Goal: Navigation & Orientation: Find specific page/section

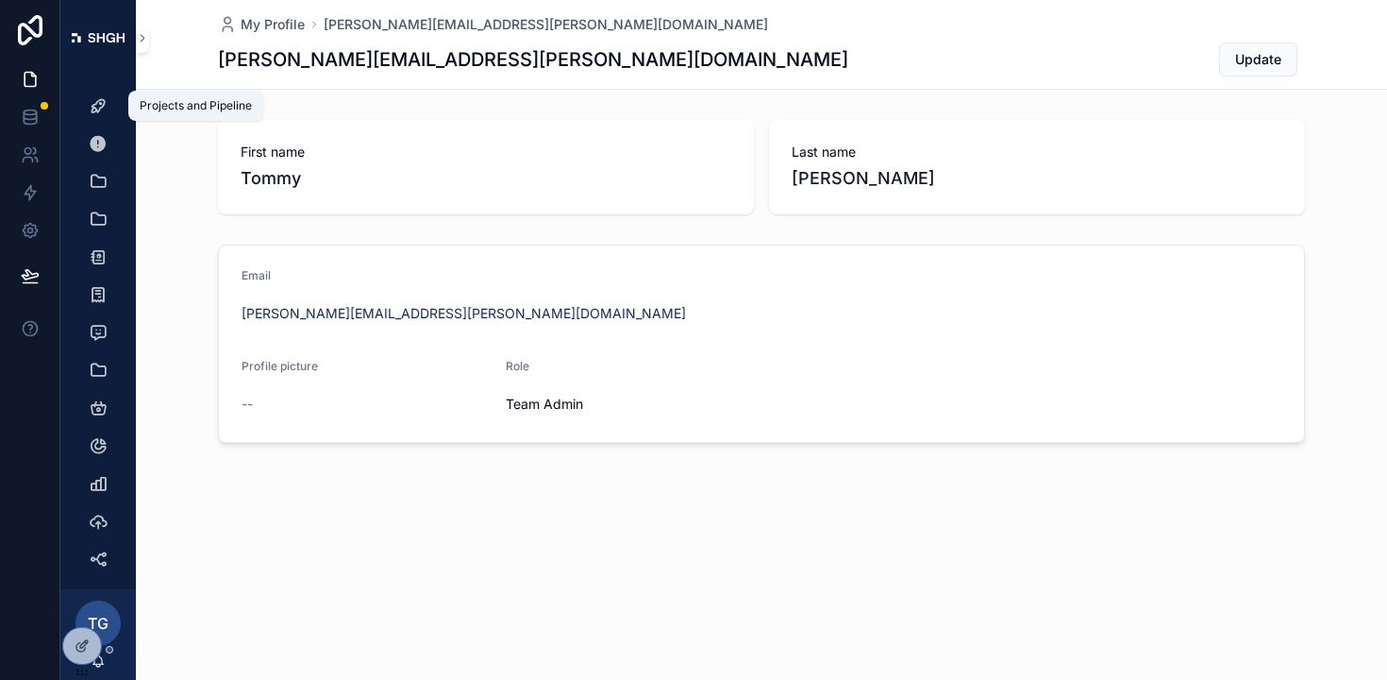
click at [99, 115] on div "Projects and Pipeline" at bounding box center [98, 106] width 30 height 30
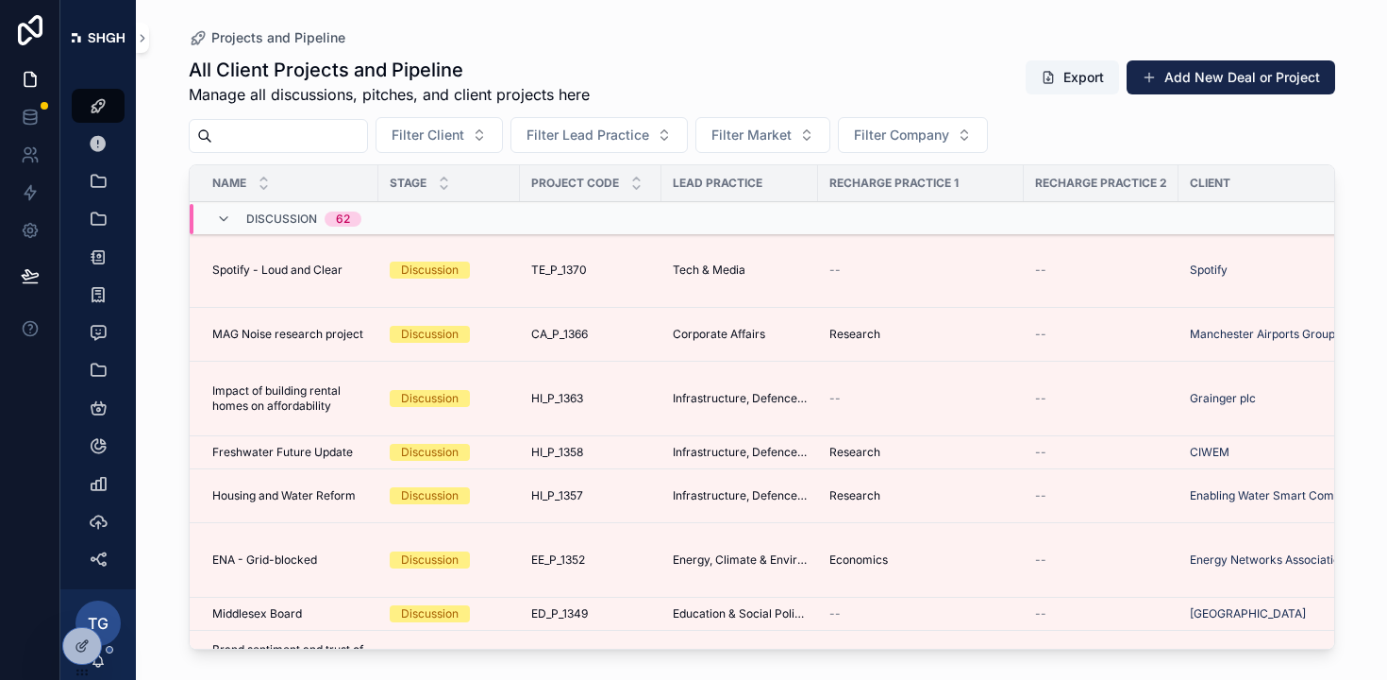
click at [234, 230] on div "Discussion 62" at bounding box center [288, 219] width 145 height 30
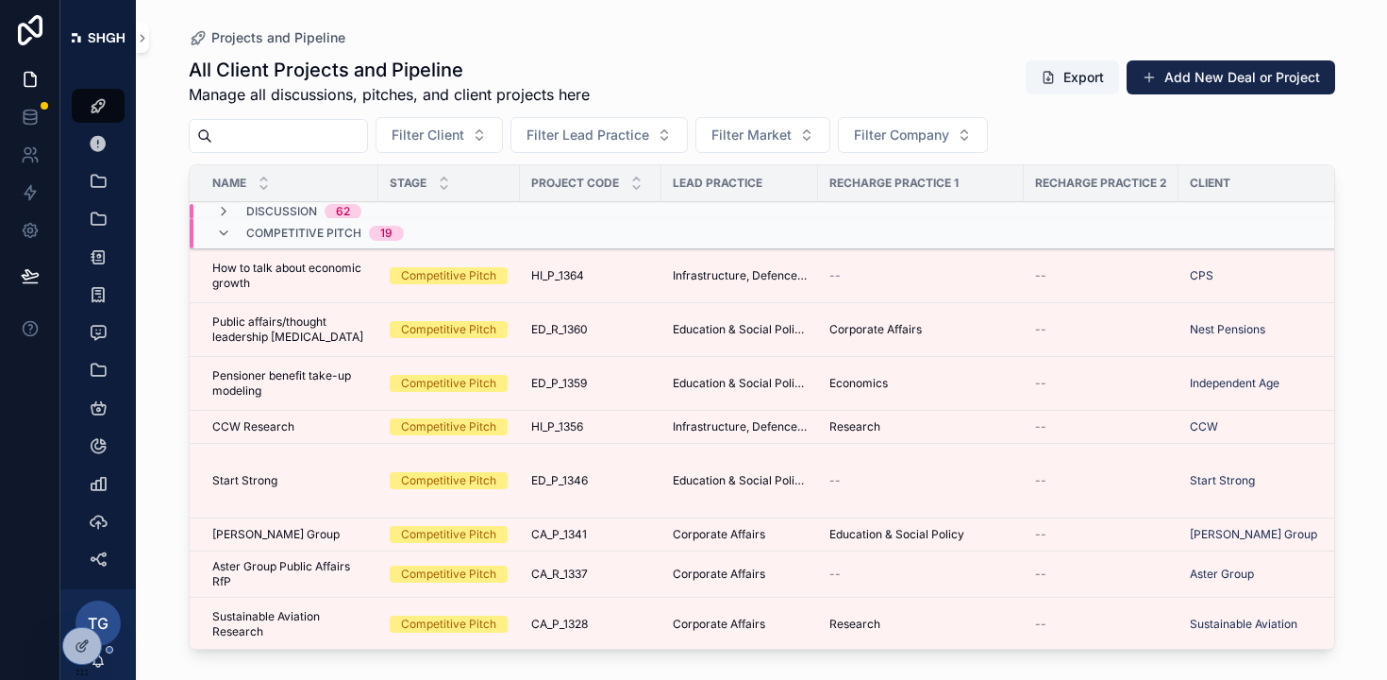
click at [233, 234] on div "Competitive Pitch 19" at bounding box center [310, 233] width 188 height 30
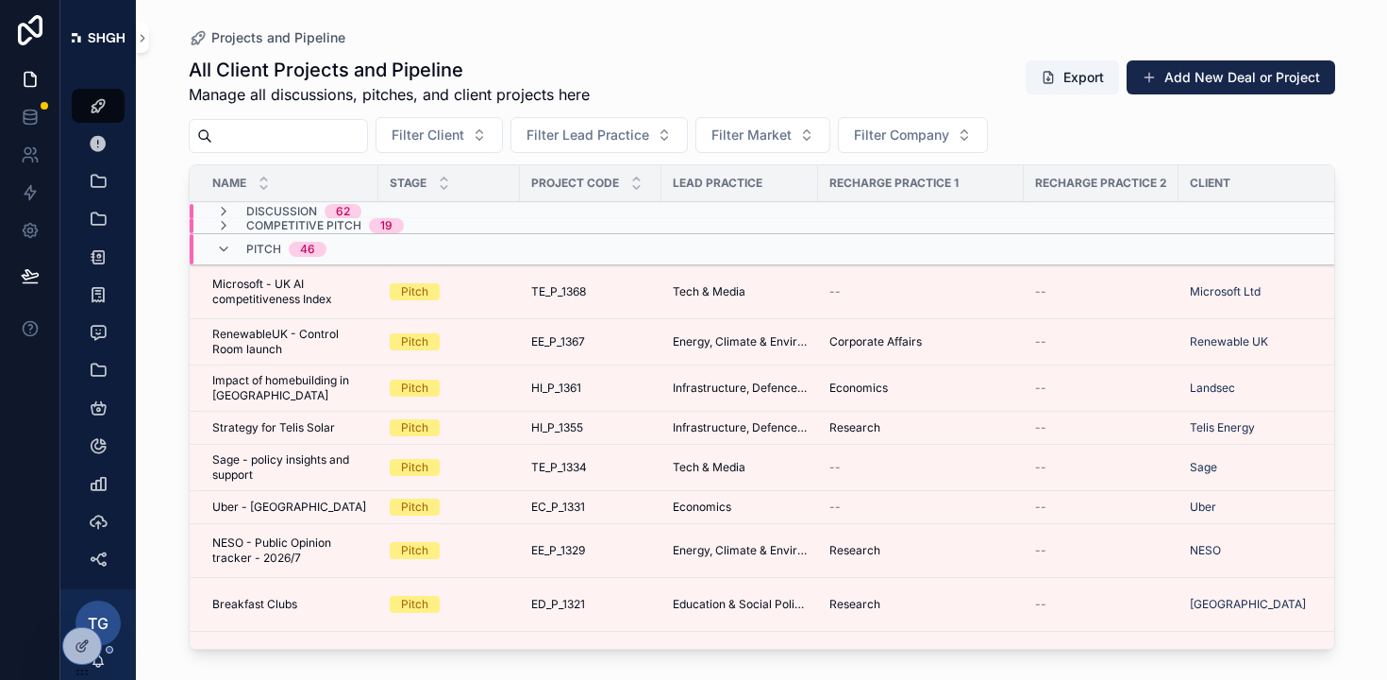
click at [232, 251] on div "Pitch 46" at bounding box center [271, 249] width 110 height 30
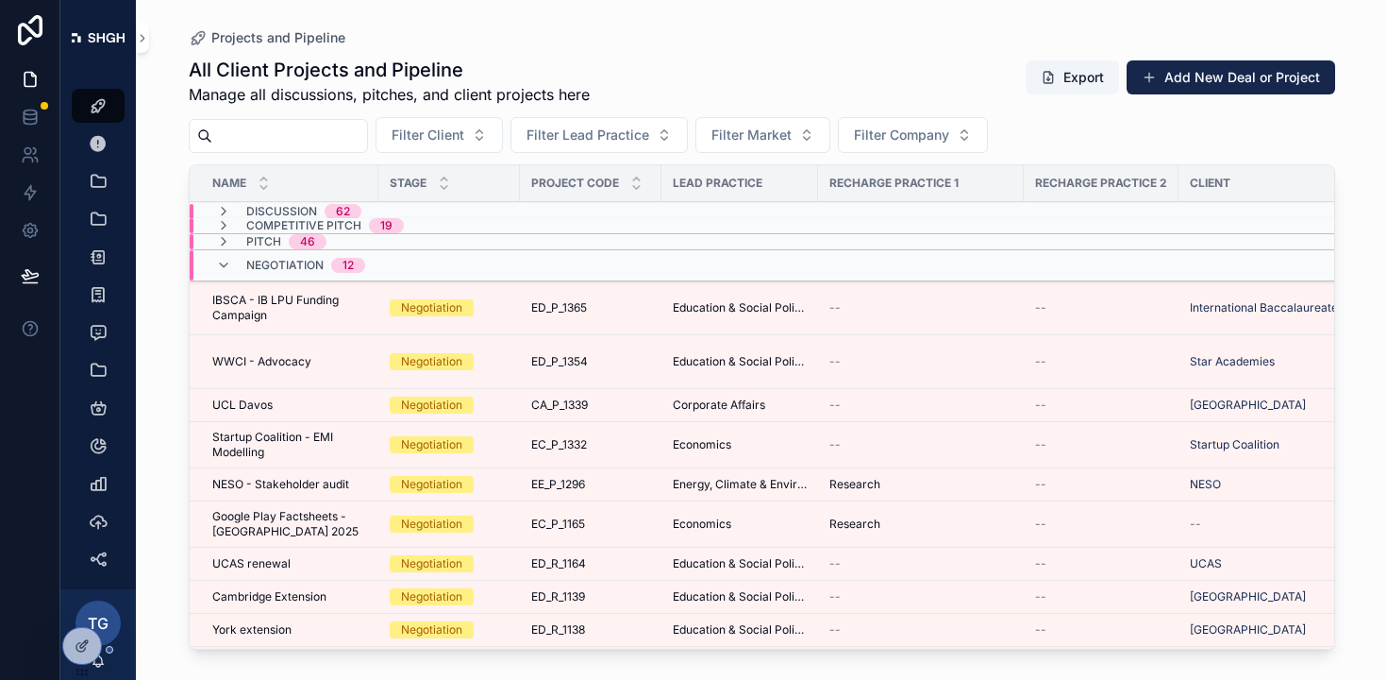
click at [233, 262] on div "Negotiation 12" at bounding box center [290, 265] width 149 height 30
